Goal: Information Seeking & Learning: Learn about a topic

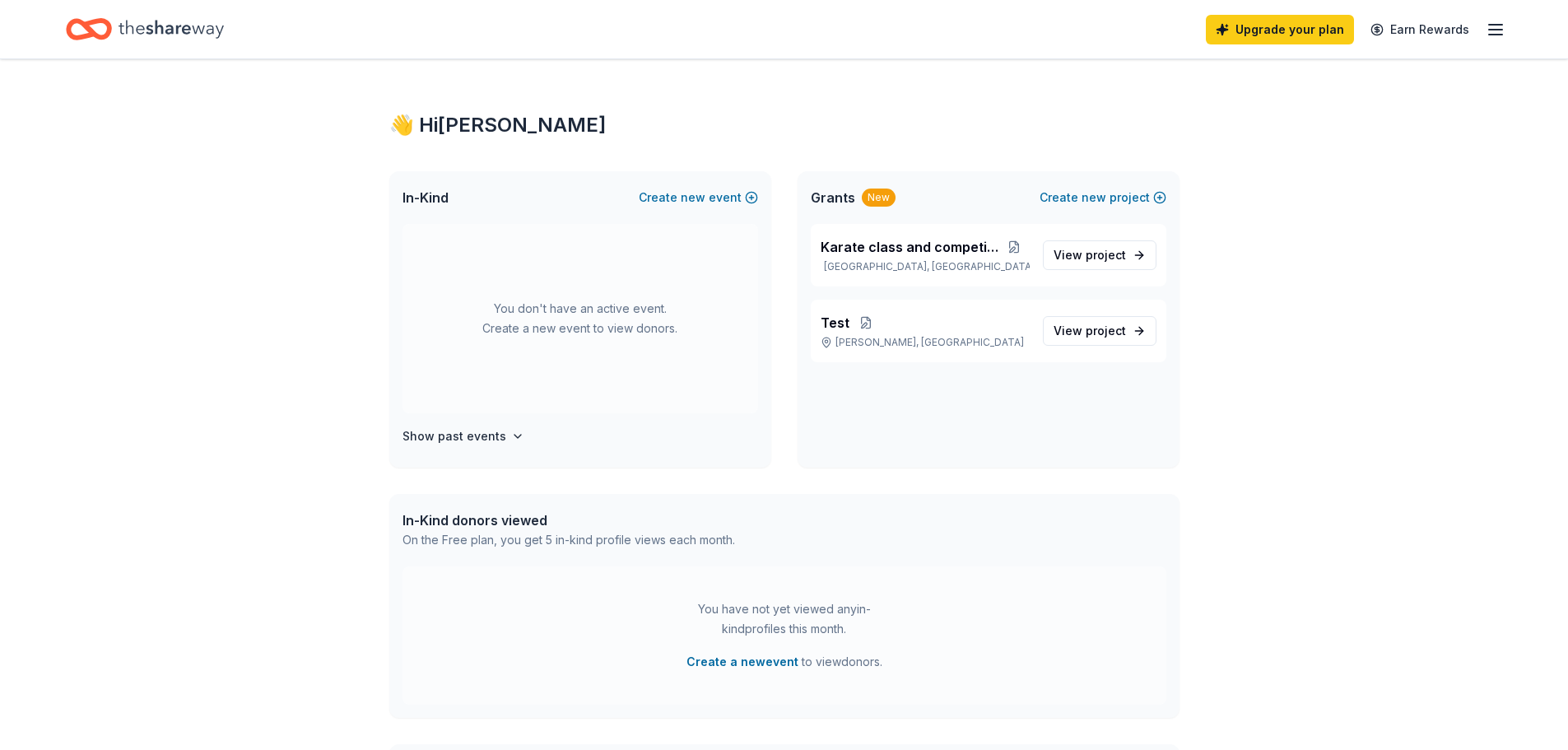
click at [1498, 26] on icon "button" at bounding box center [1496, 30] width 20 height 20
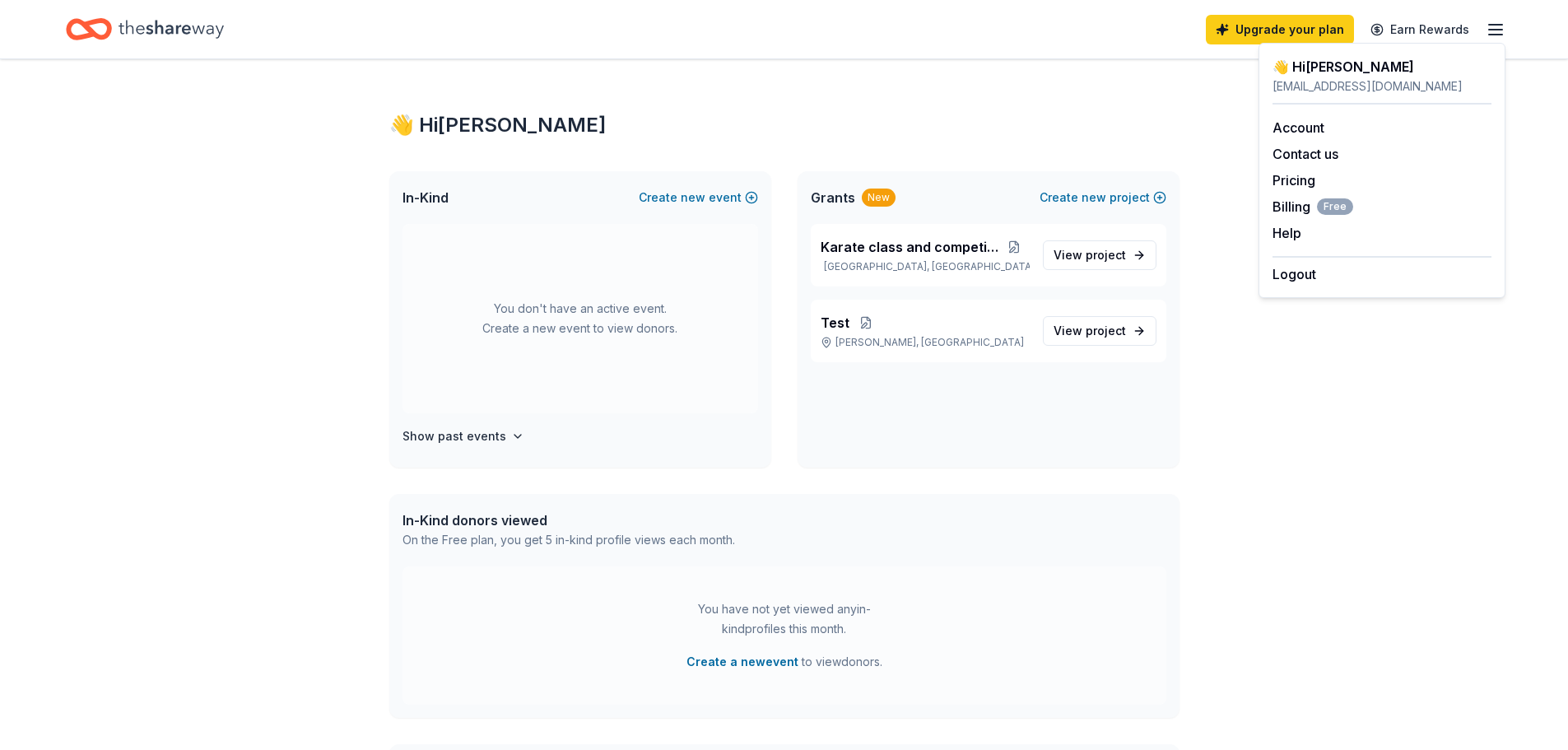
click at [501, 105] on div "👋 Hi Kelly In-Kind Create new event You don't have an active event. Create a ne…" at bounding box center [784, 523] width 843 height 928
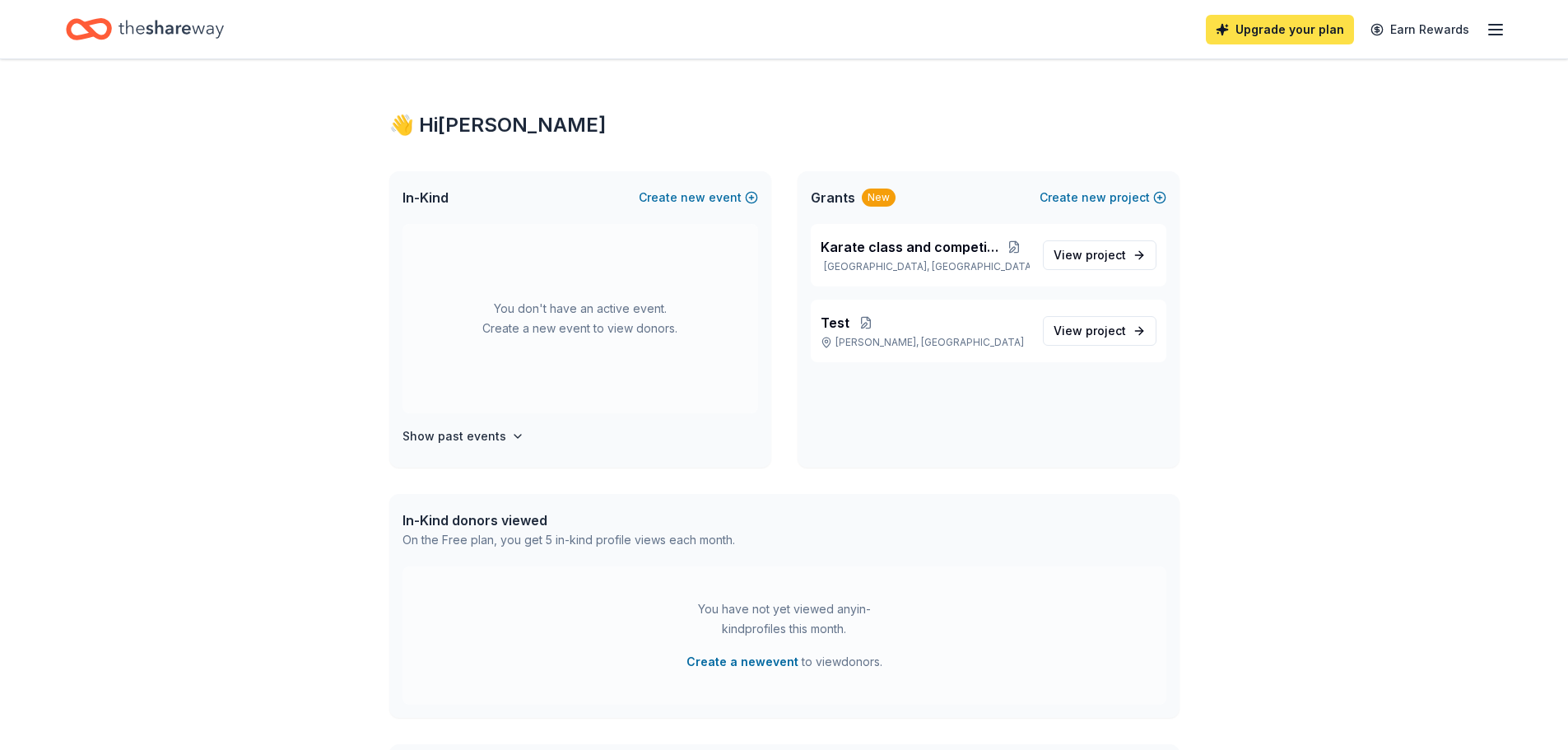
click at [1283, 41] on link "Upgrade your plan" at bounding box center [1280, 29] width 148 height 30
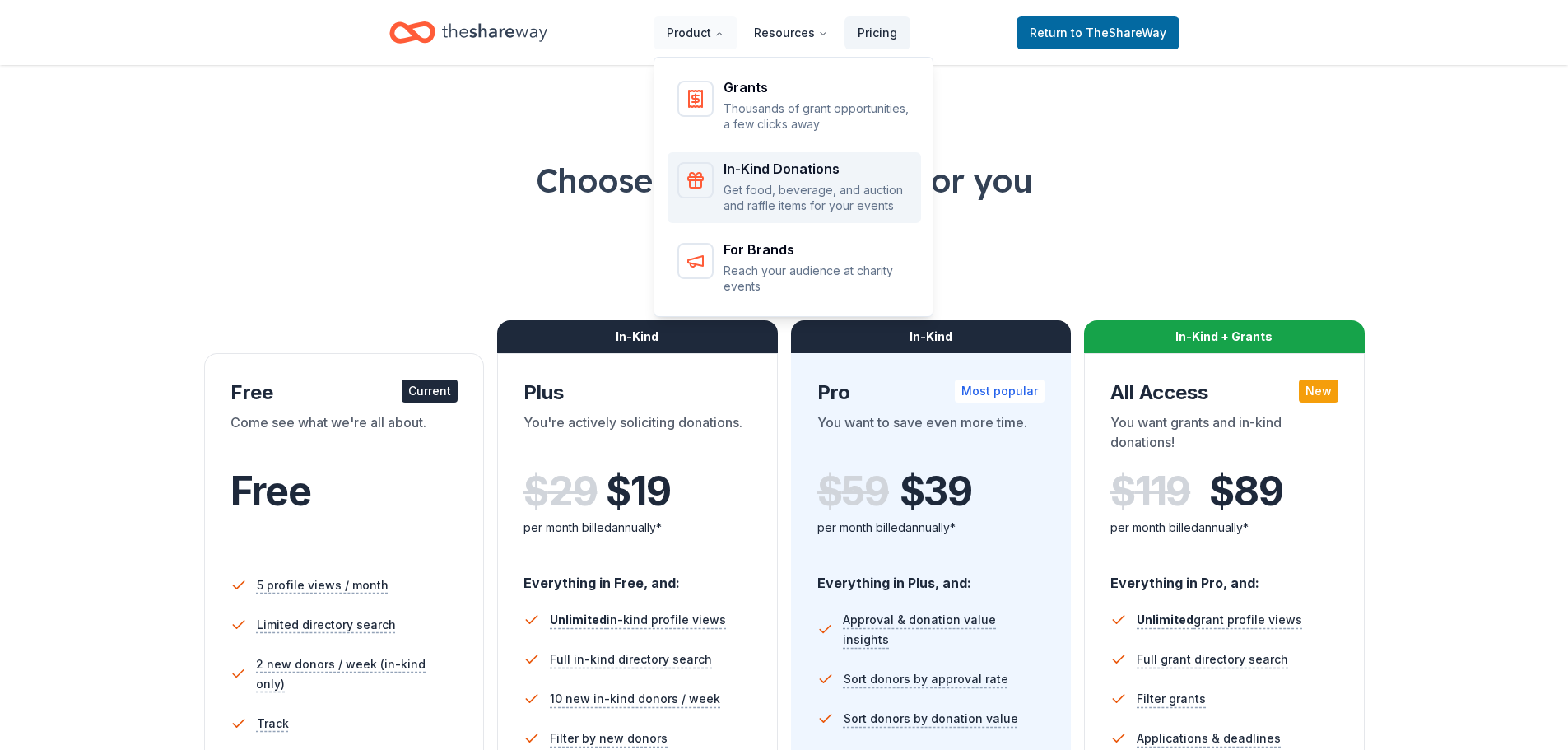
click at [760, 176] on div "In-Kind Donations" at bounding box center [817, 168] width 187 height 14
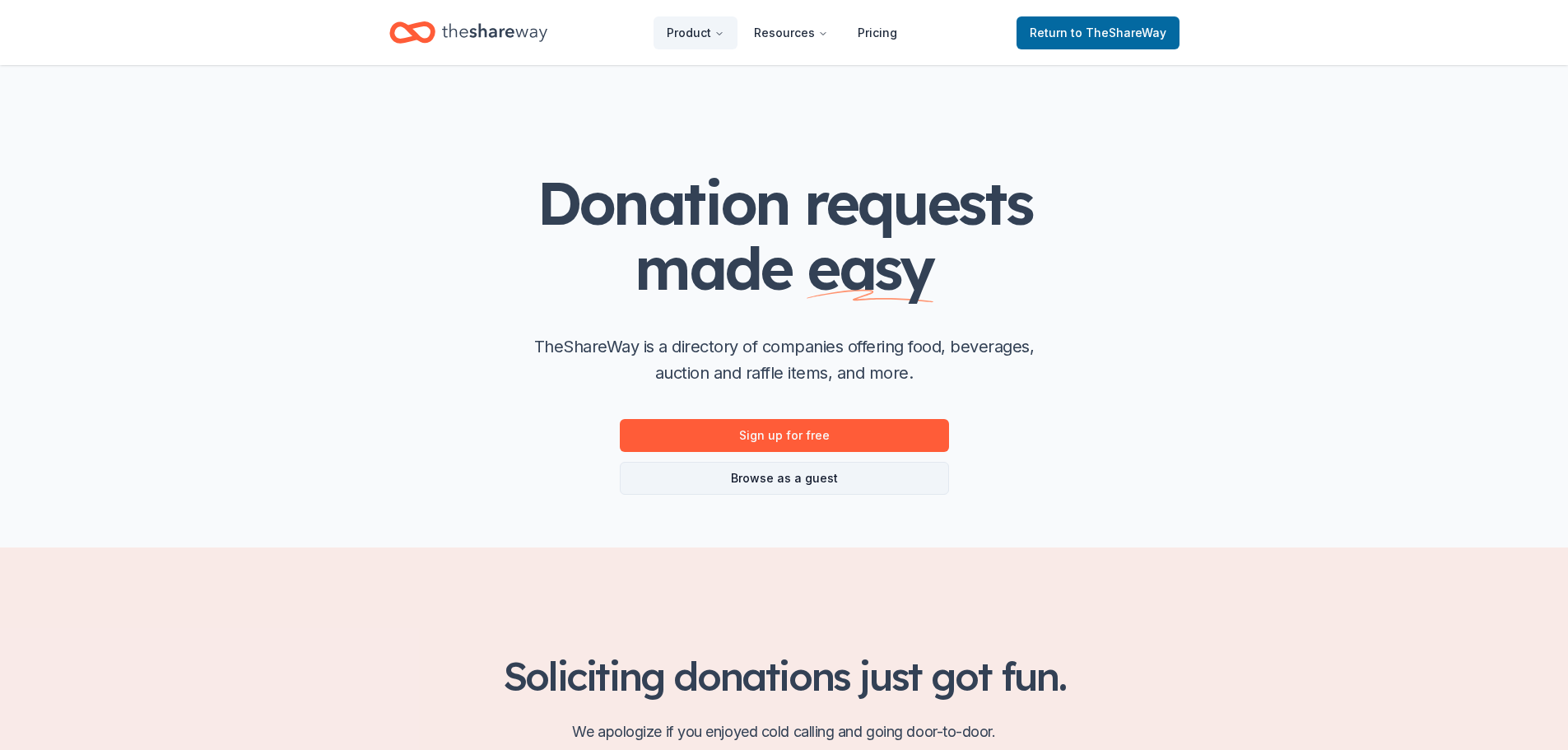
click at [760, 481] on link "Browse as a guest" at bounding box center [785, 478] width 330 height 33
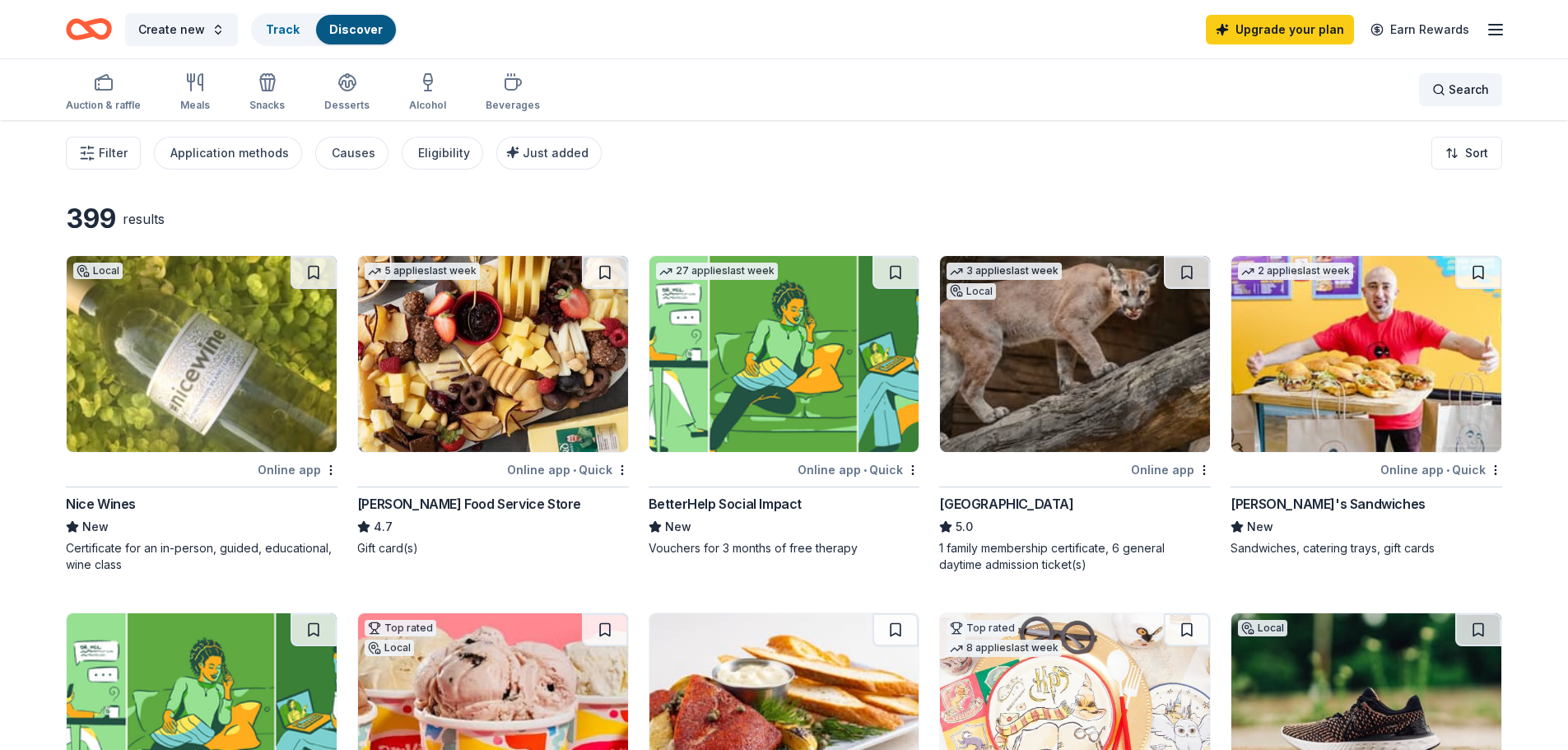
click at [1483, 86] on span "Search" at bounding box center [1468, 90] width 41 height 20
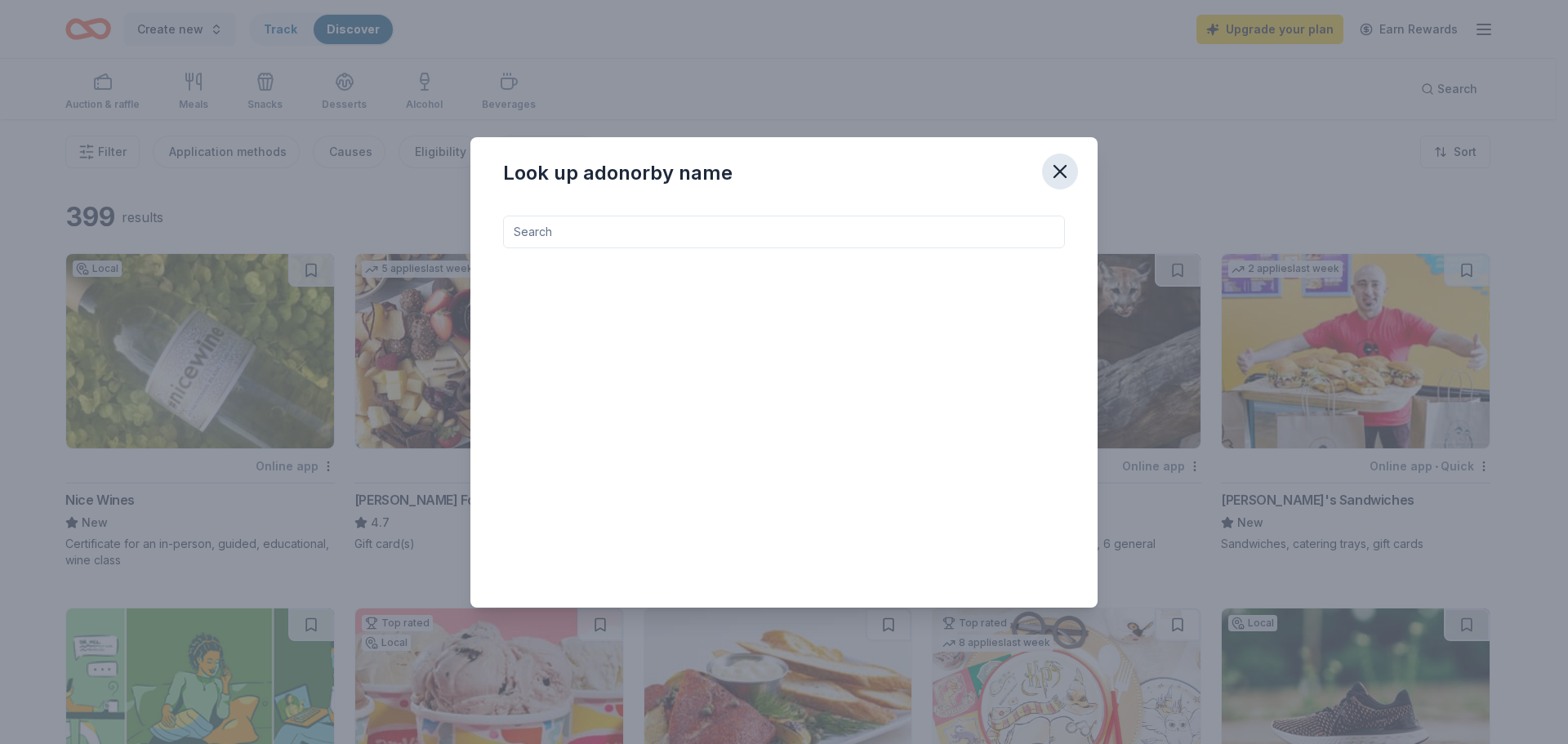
click at [1066, 166] on icon "button" at bounding box center [1060, 172] width 12 height 12
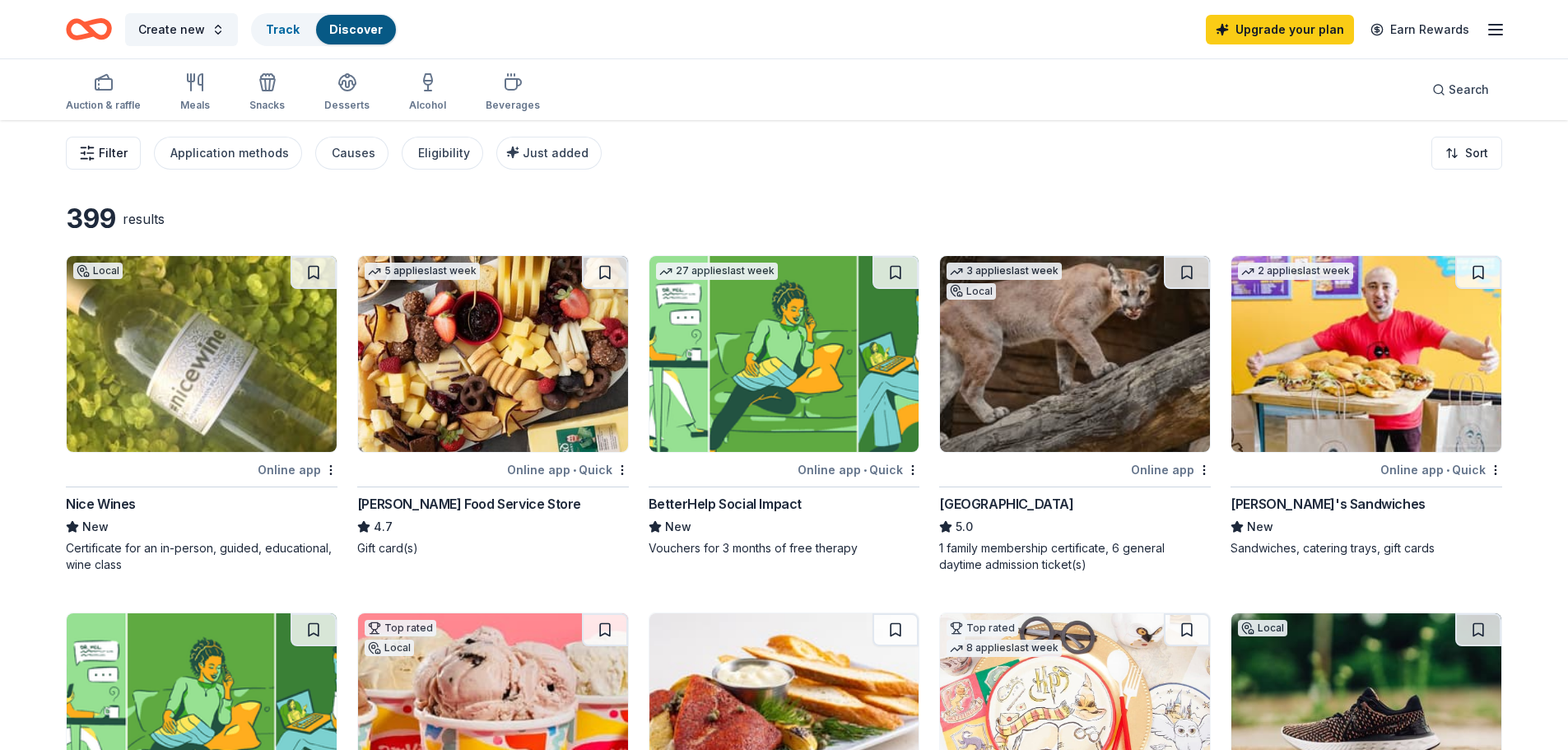
click at [110, 152] on span "Filter" at bounding box center [113, 153] width 29 height 20
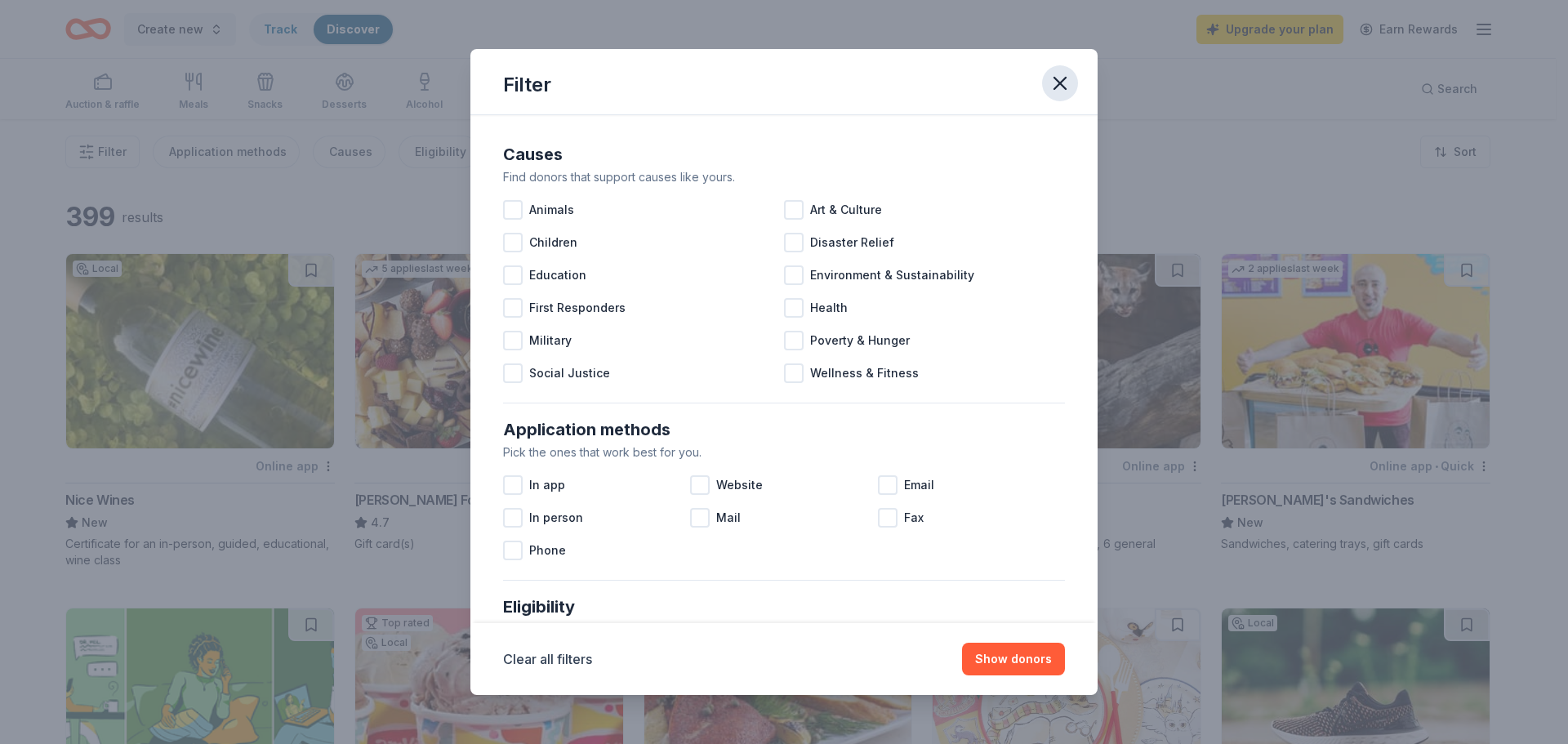
click at [1058, 88] on icon "button" at bounding box center [1059, 83] width 22 height 22
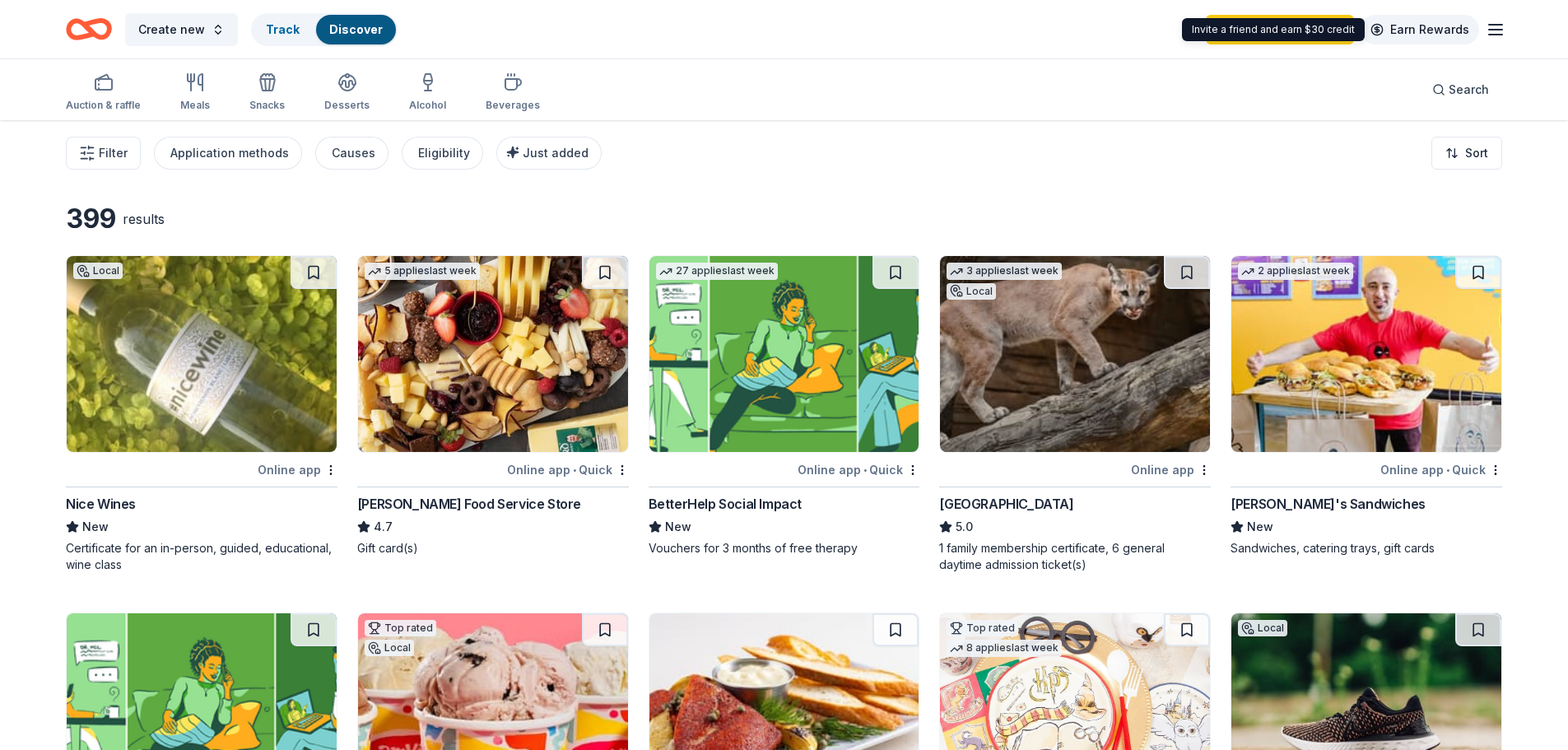
click at [1424, 29] on link "Earn Rewards" at bounding box center [1420, 29] width 119 height 30
click at [1489, 31] on icon "button" at bounding box center [1496, 30] width 20 height 20
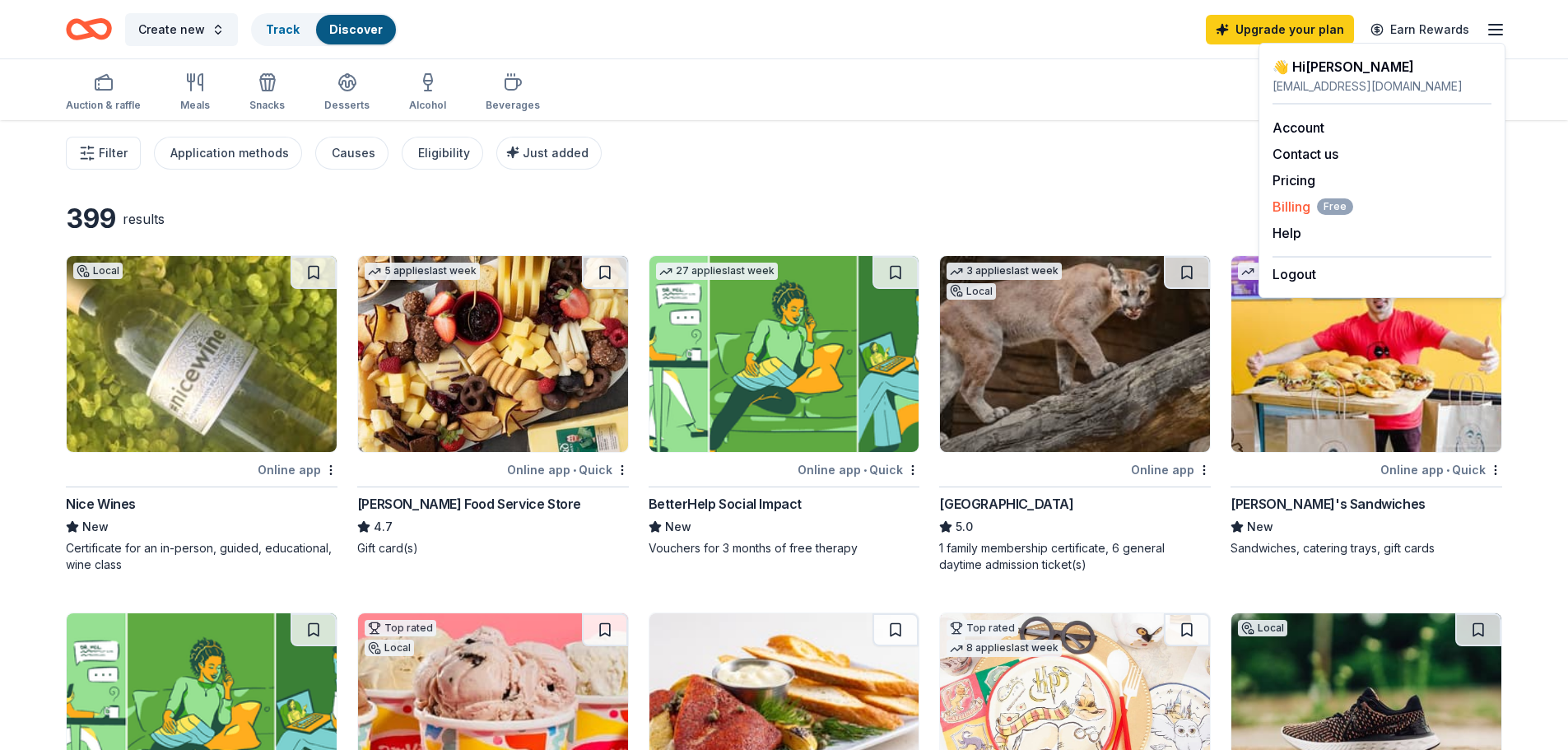
click at [1335, 206] on span "Free" at bounding box center [1335, 207] width 36 height 16
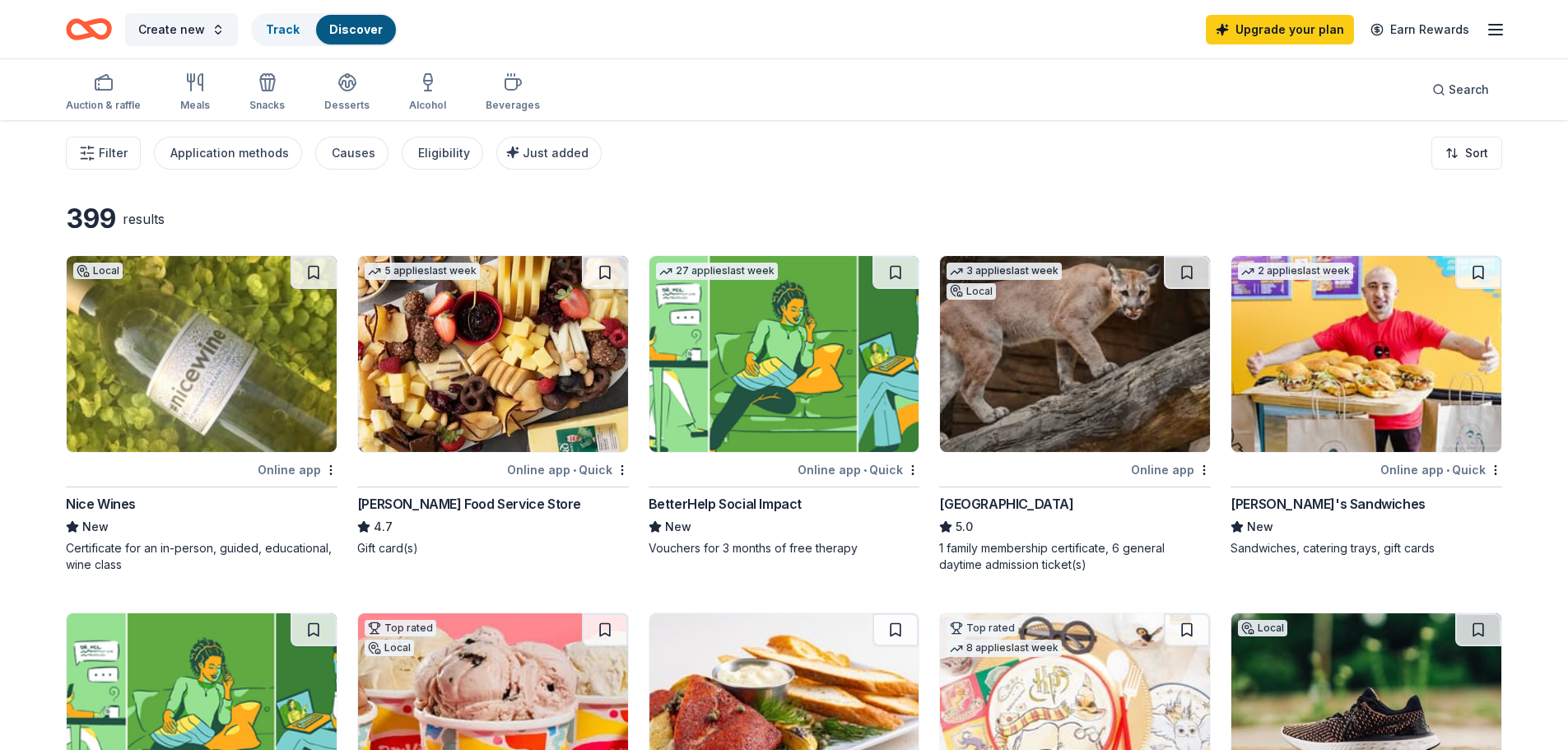
click at [1496, 30] on line "button" at bounding box center [1496, 30] width 14 height 0
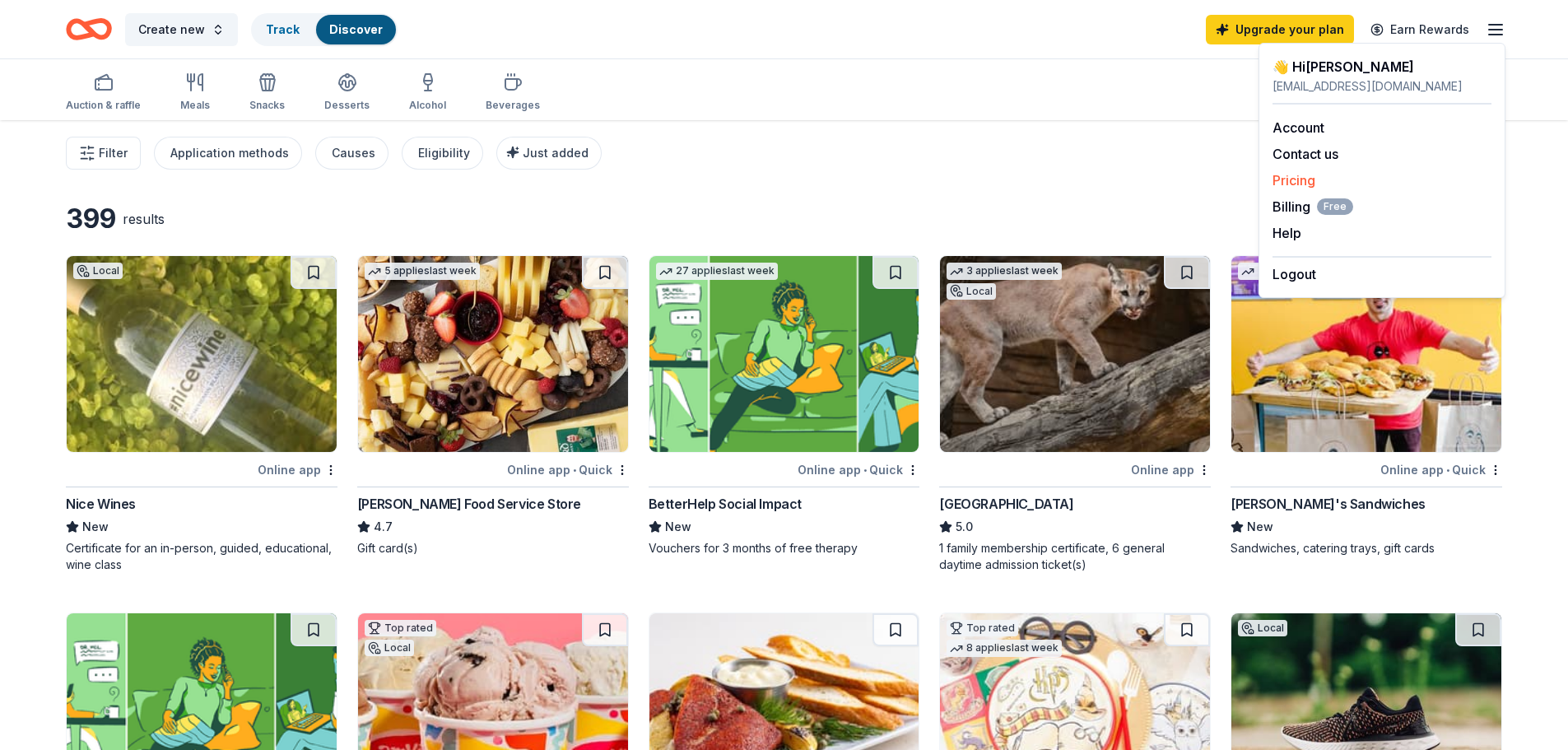
click at [1296, 186] on link "Pricing" at bounding box center [1293, 180] width 43 height 16
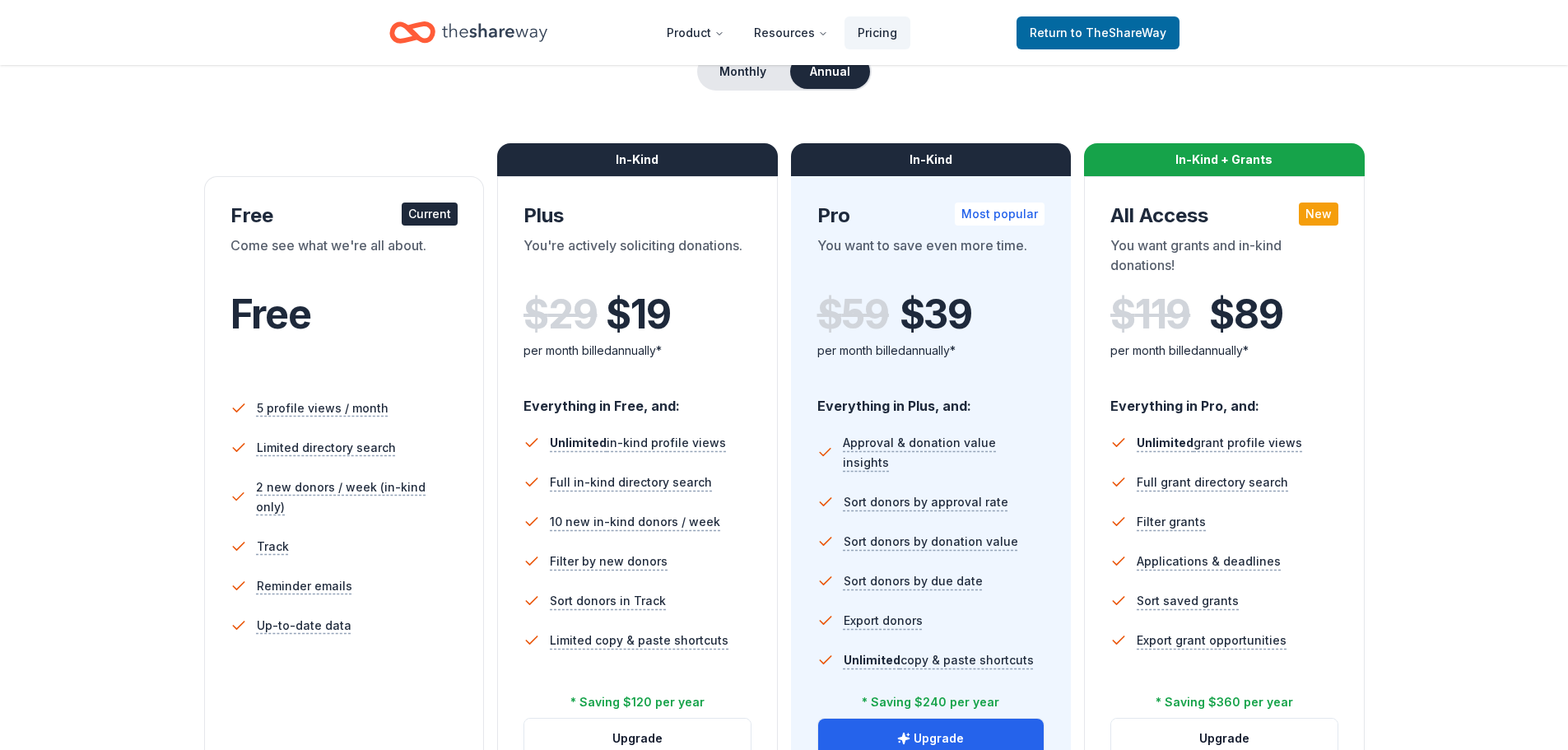
scroll to position [82, 0]
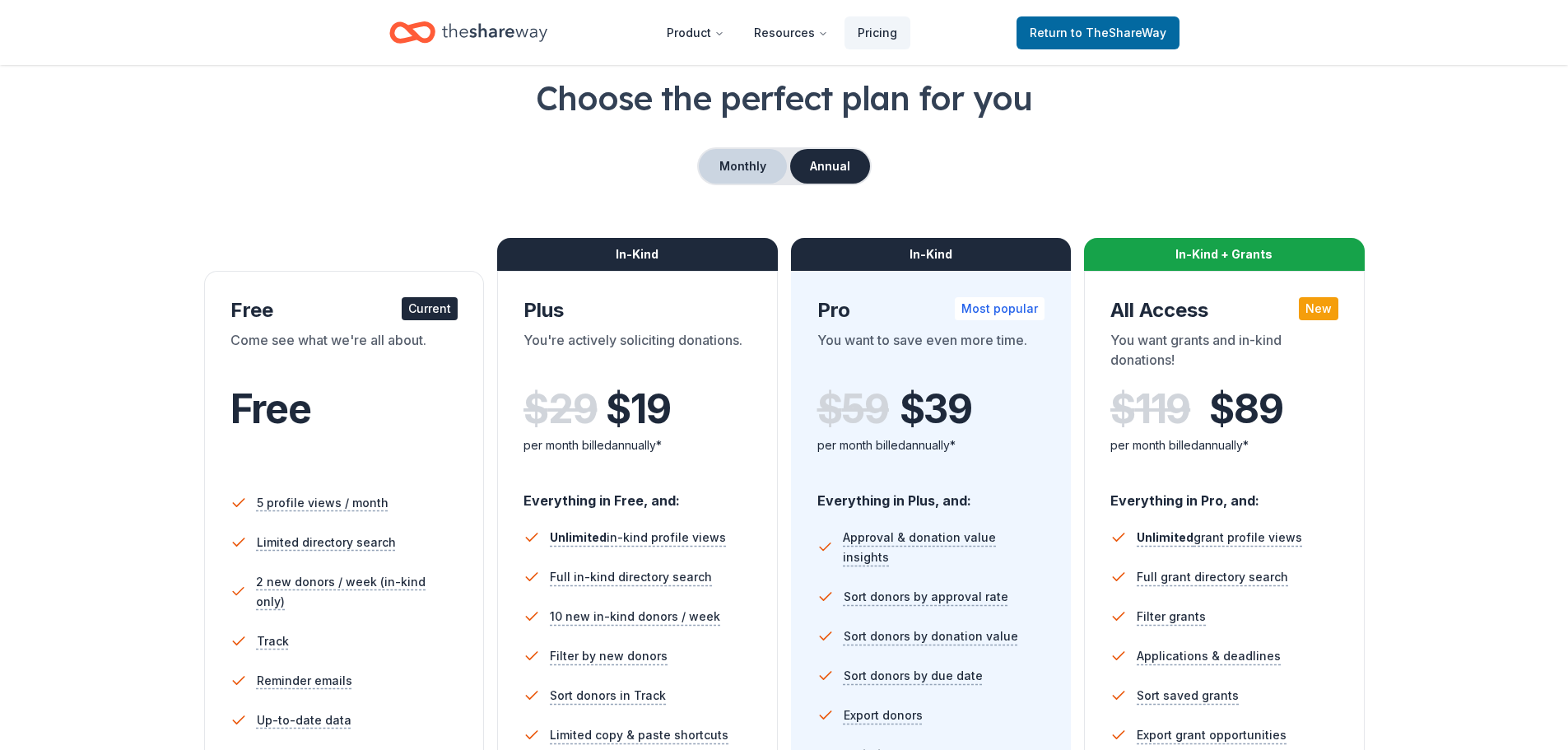
click at [761, 167] on button "Monthly" at bounding box center [742, 167] width 88 height 34
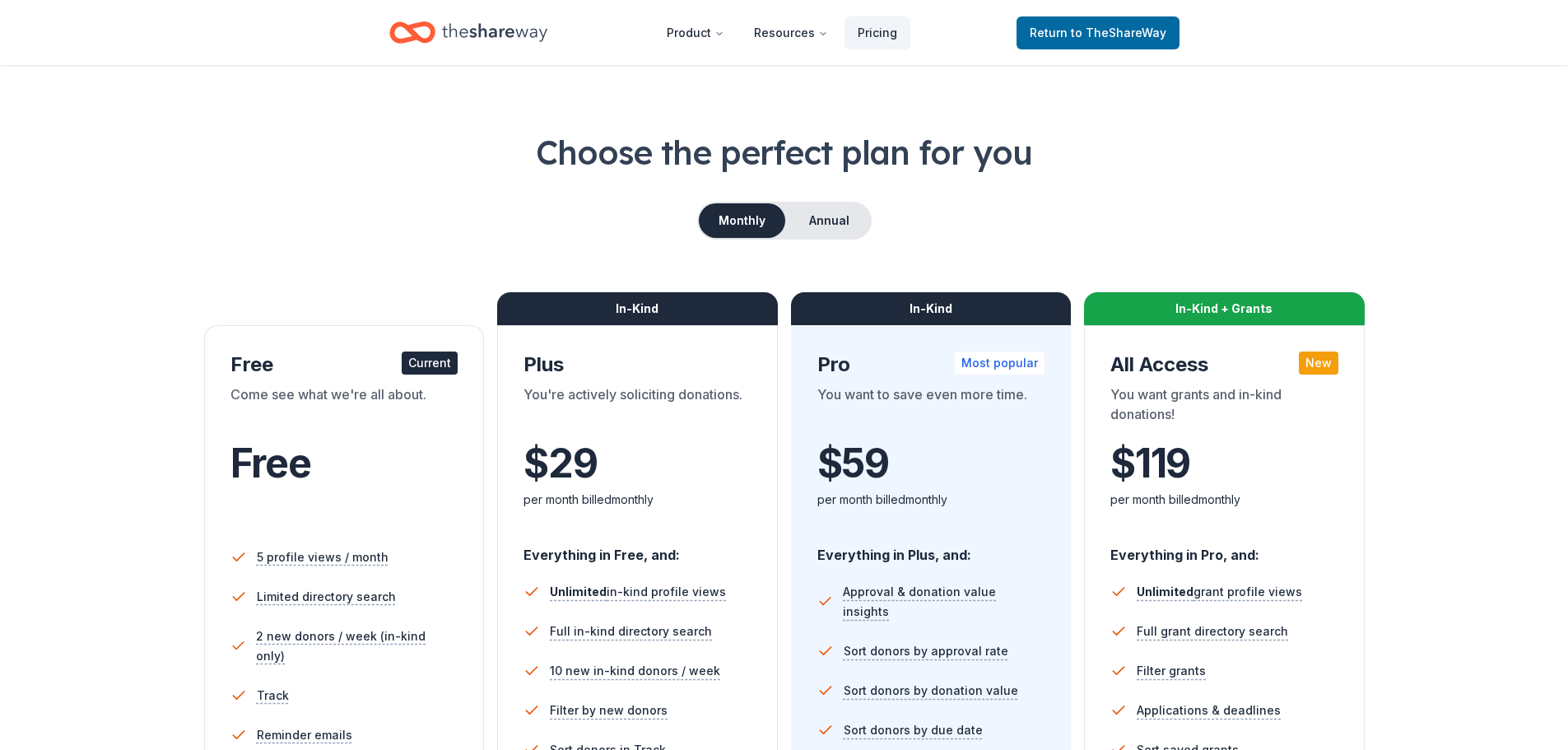
scroll to position [0, 0]
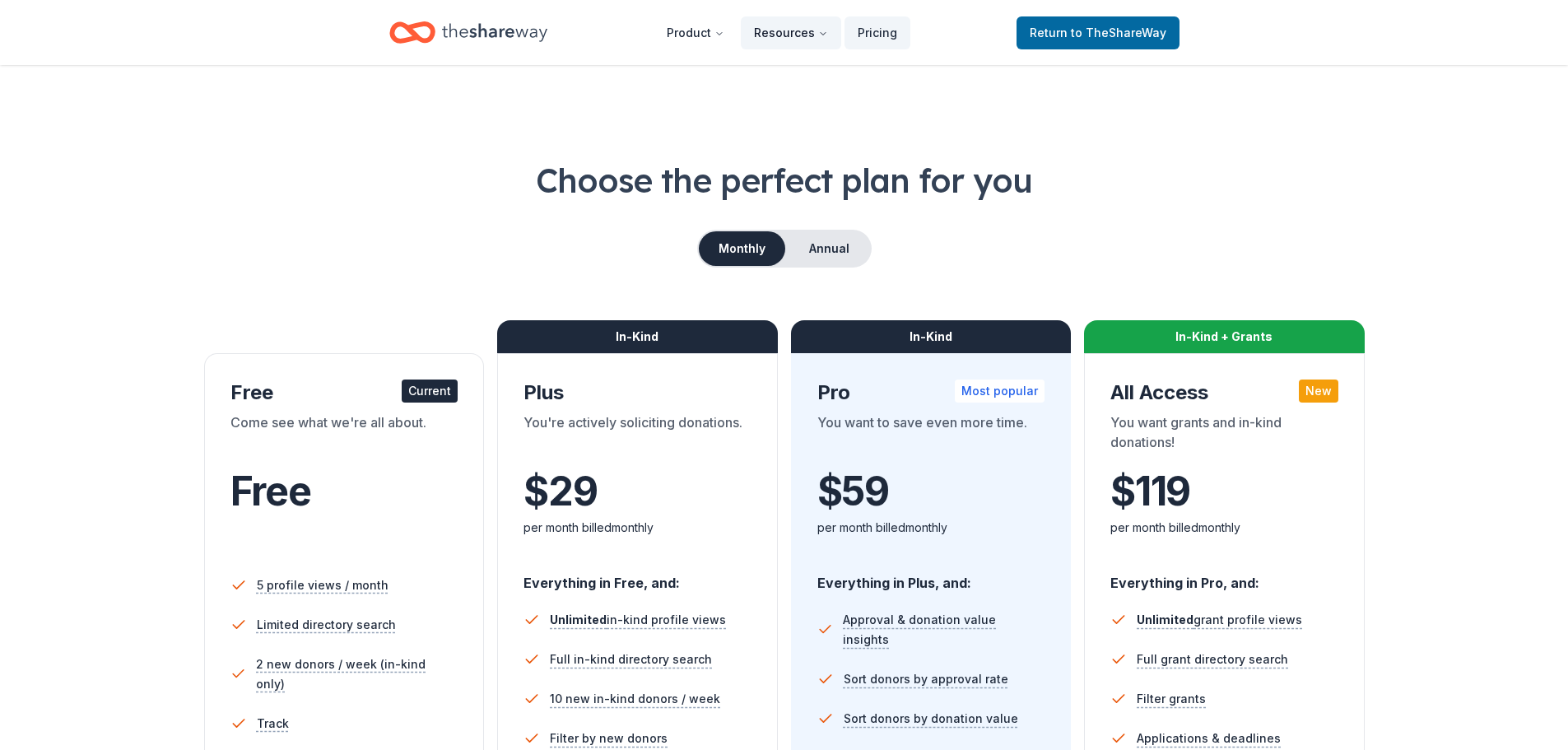
click at [786, 32] on button "Resources" at bounding box center [790, 33] width 100 height 33
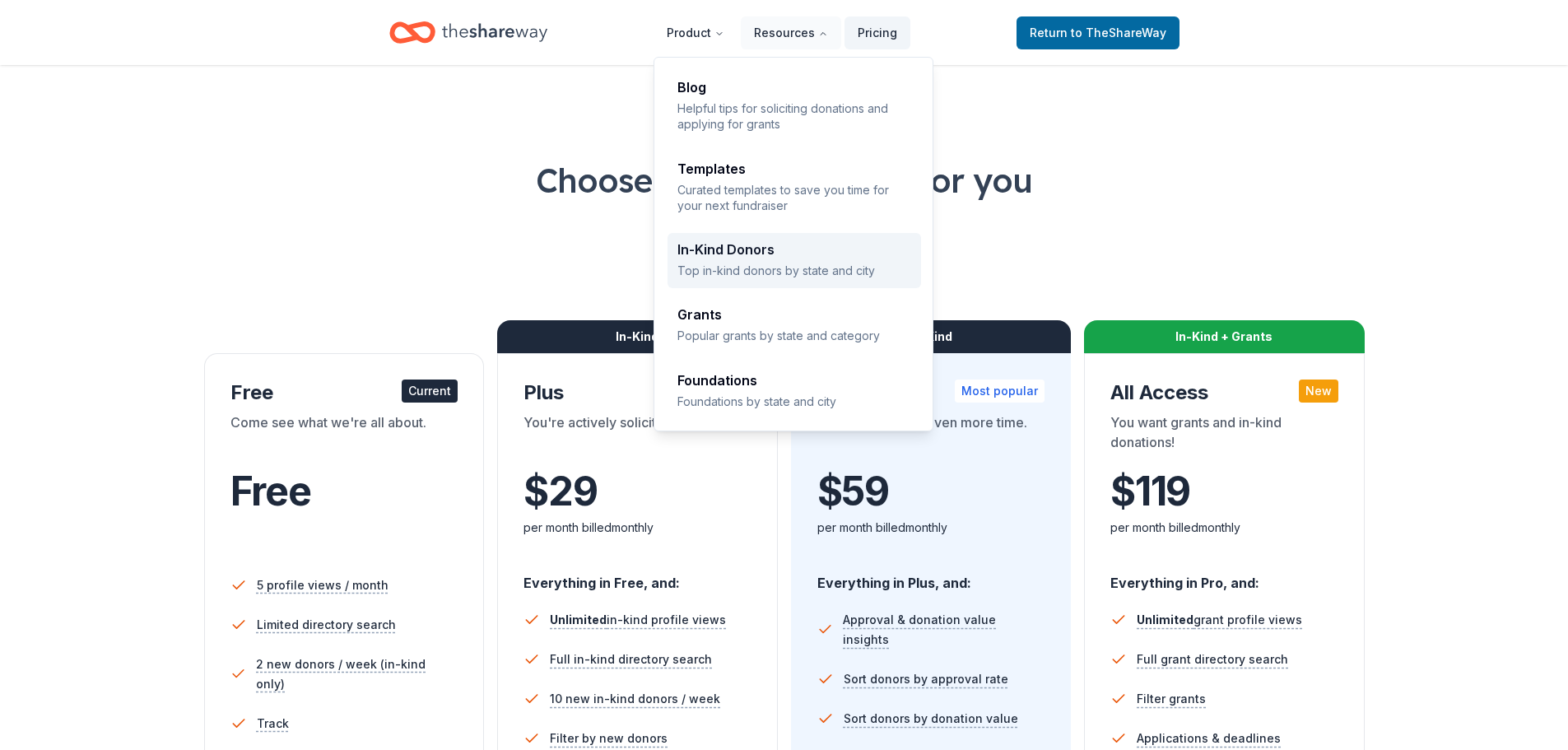
click at [768, 259] on div "In-Kind Donors Top in-kind donors by state and city" at bounding box center [794, 260] width 234 height 35
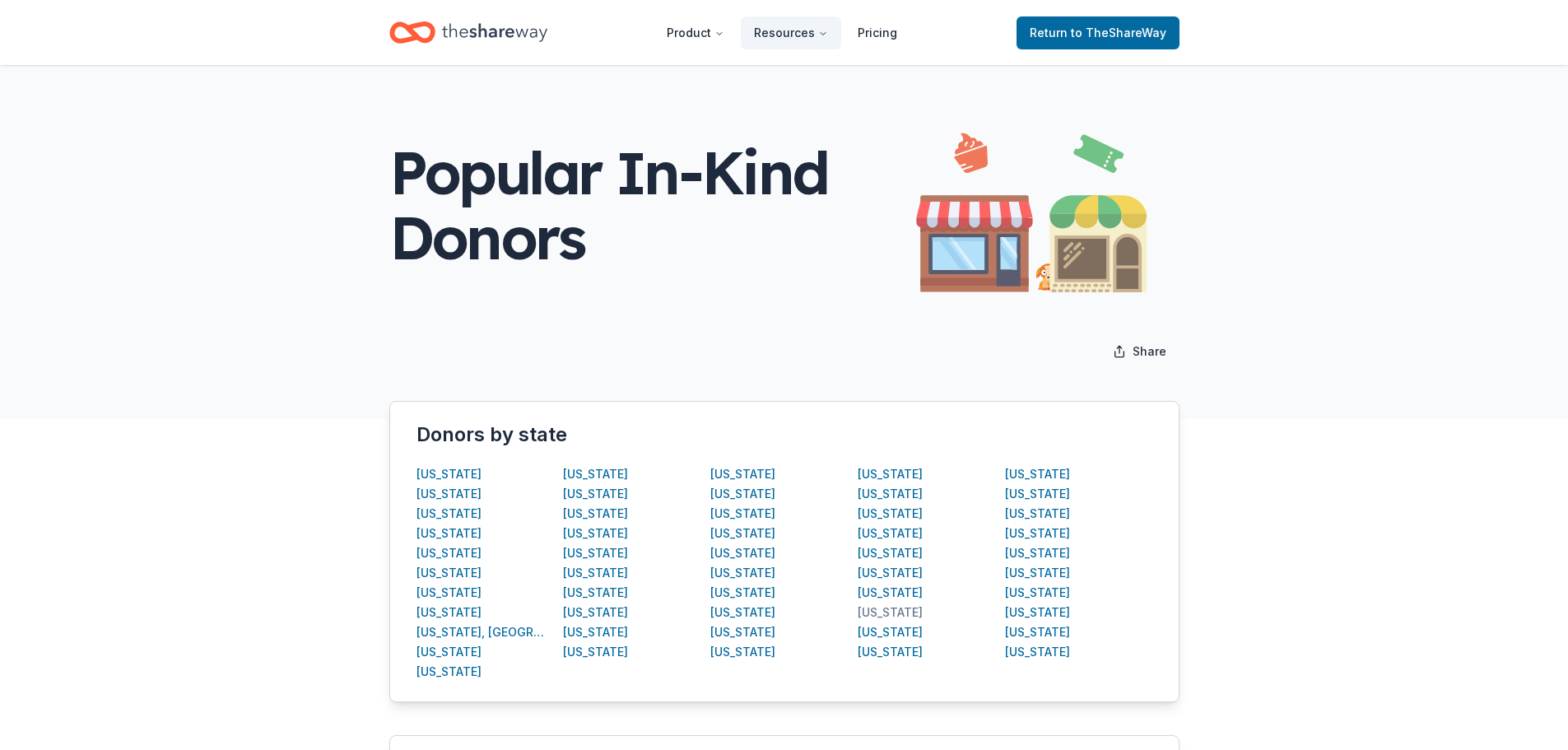
click at [883, 609] on div "[US_STATE]" at bounding box center [890, 612] width 65 height 20
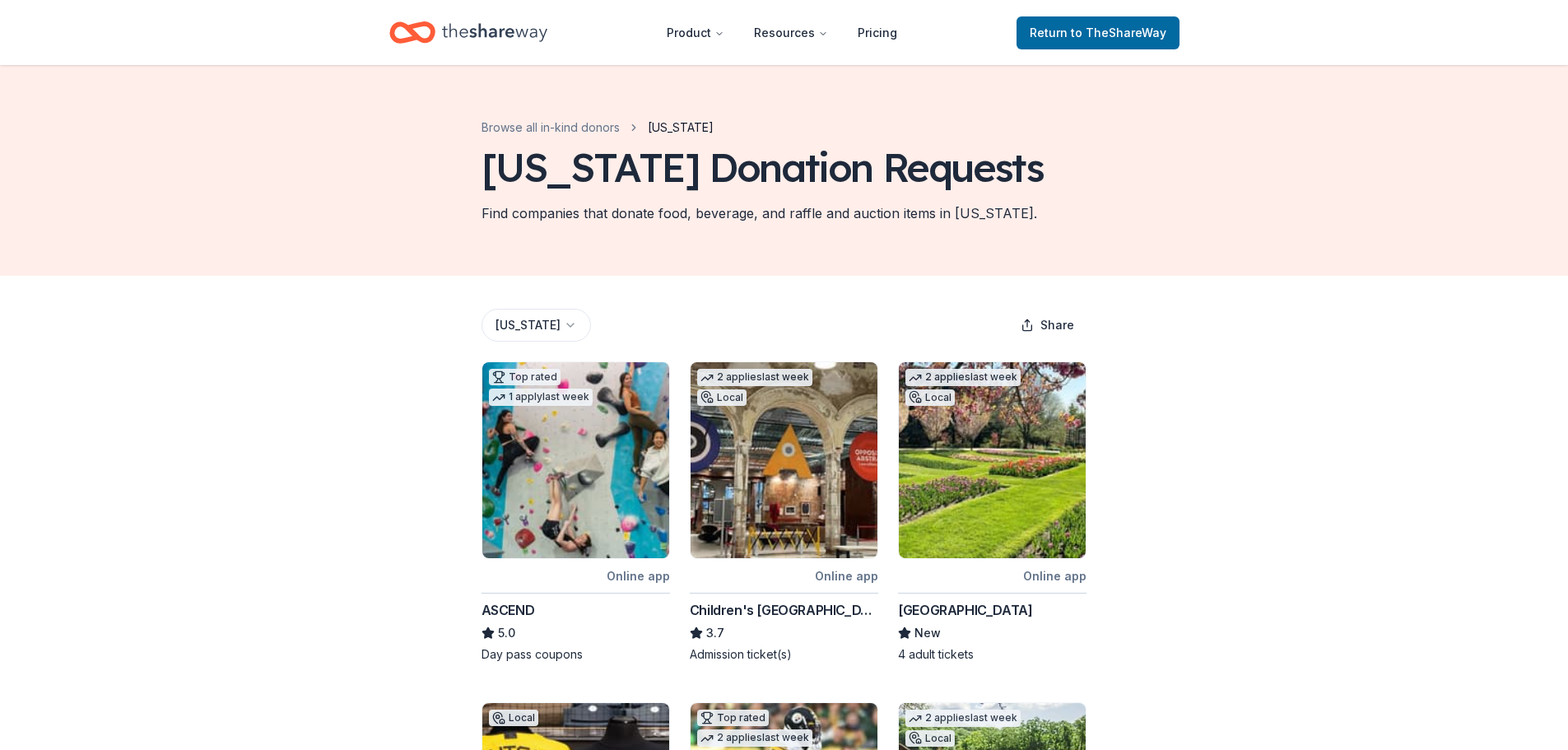
click at [570, 325] on html "Product Resources Pricing Return to TheShareWay Browse all in-kind donors [US_S…" at bounding box center [784, 375] width 1568 height 750
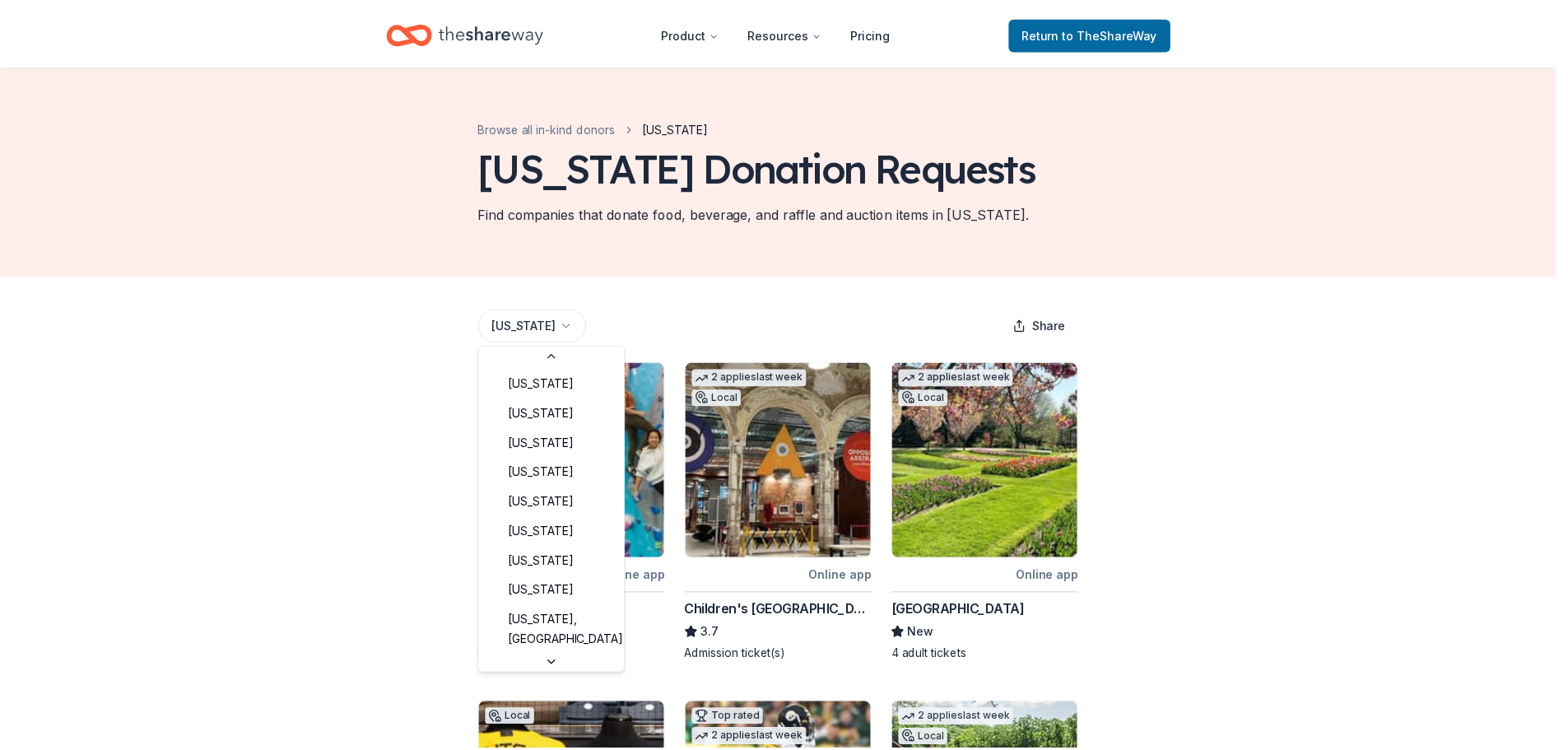
scroll to position [871, 0]
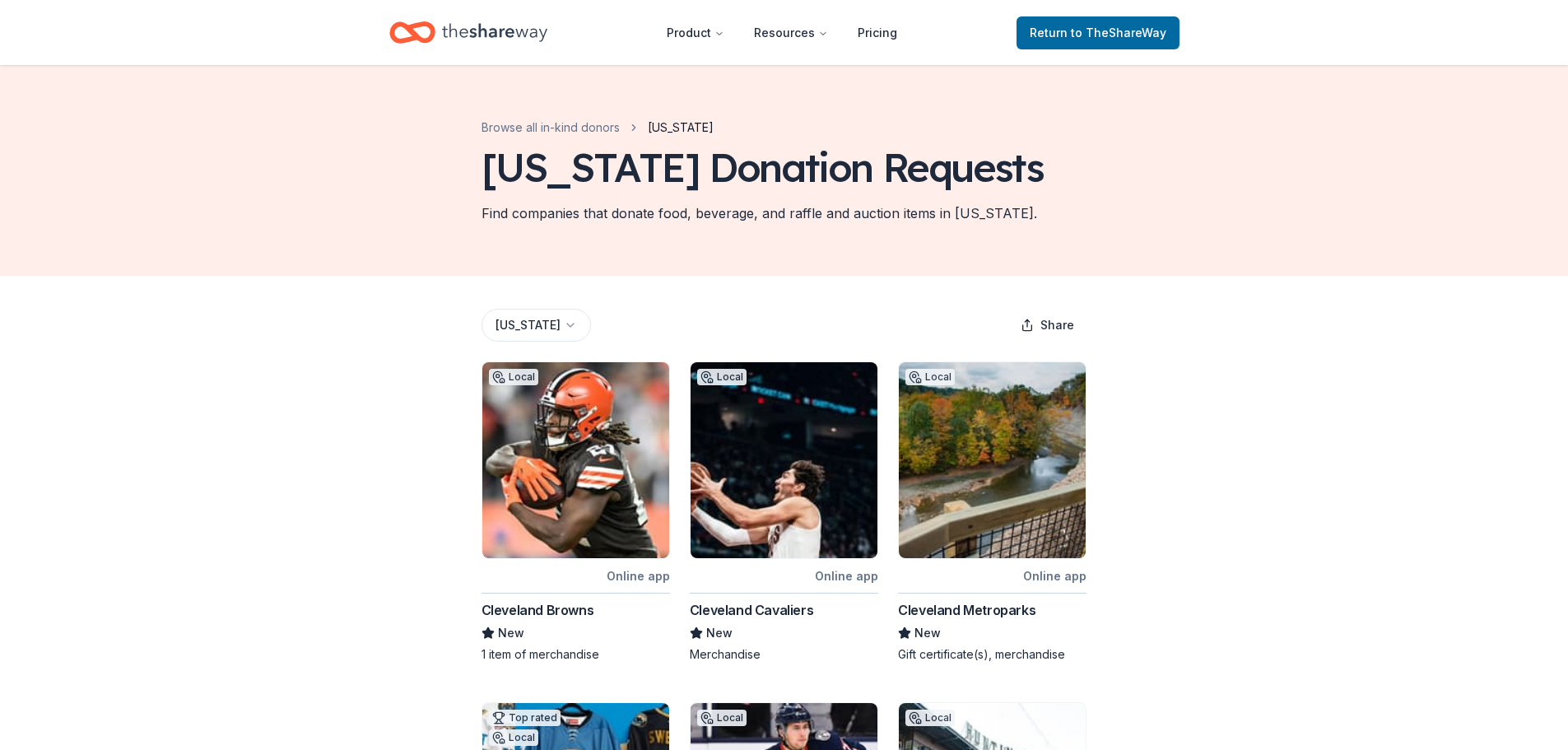
click at [502, 316] on html "Product Resources Pricing Return to TheShareWay Browse all in-kind donors Ohio …" at bounding box center [784, 375] width 1568 height 750
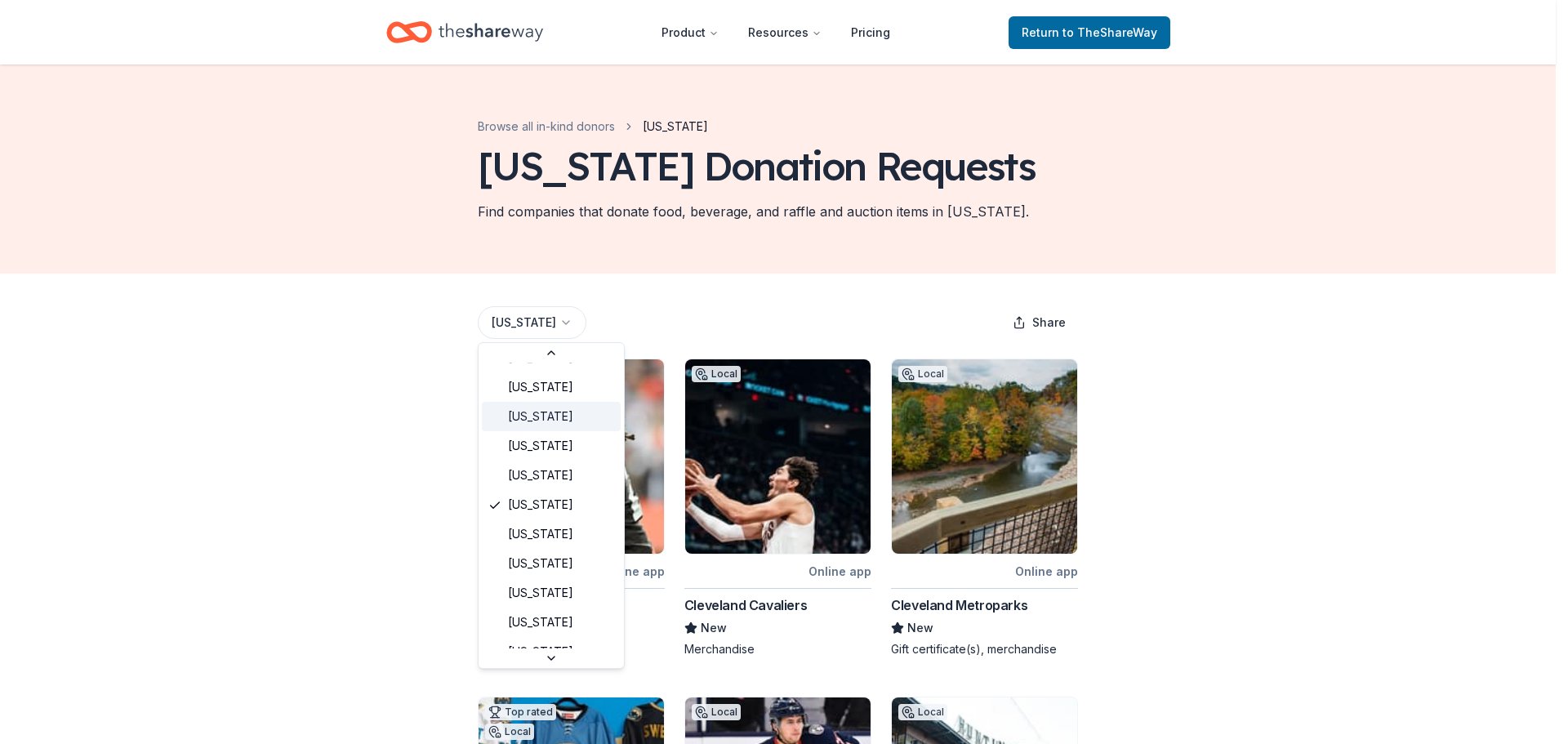
scroll to position [939, 0]
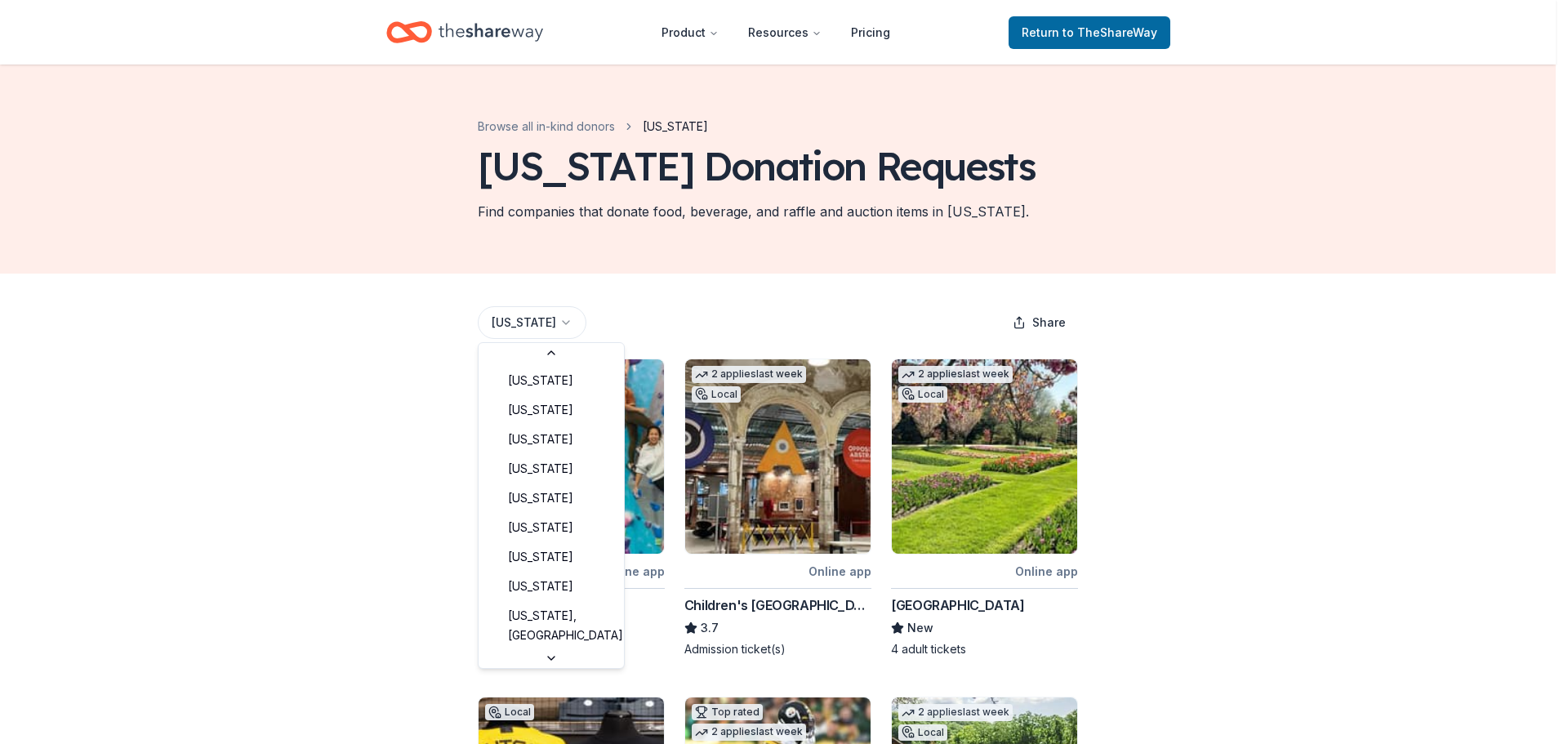
click at [520, 319] on html "Product Resources Pricing Return to TheShareWay Browse all in-kind donors Penns…" at bounding box center [784, 372] width 1568 height 744
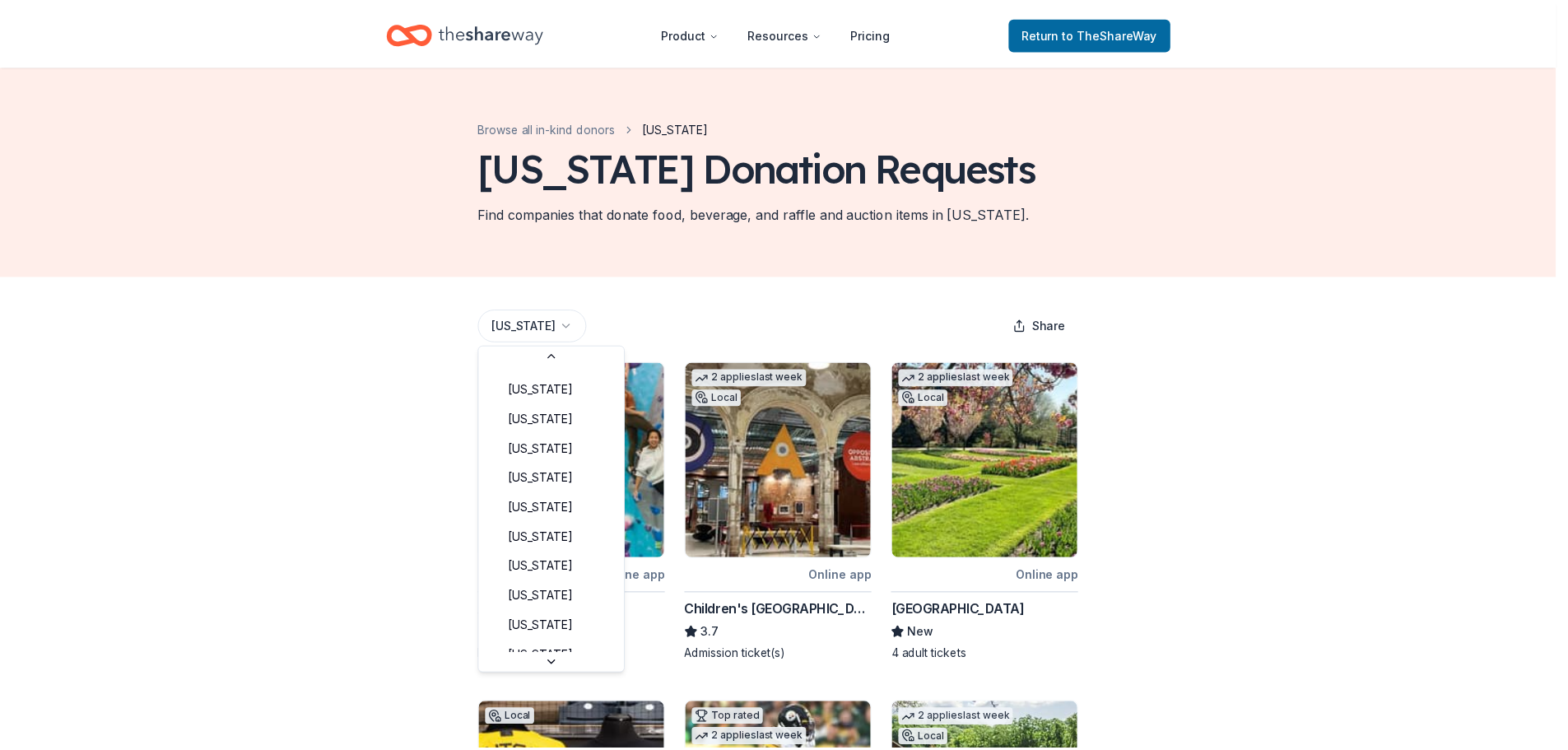
scroll to position [1210, 0]
